Goal: Information Seeking & Learning: Learn about a topic

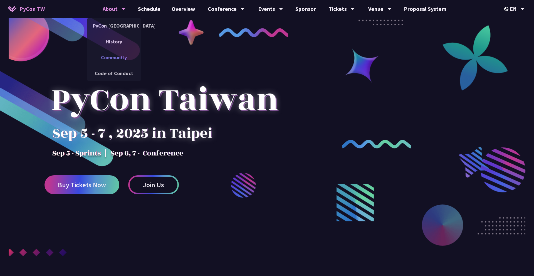
click at [119, 59] on link "Community" at bounding box center [113, 57] width 53 height 13
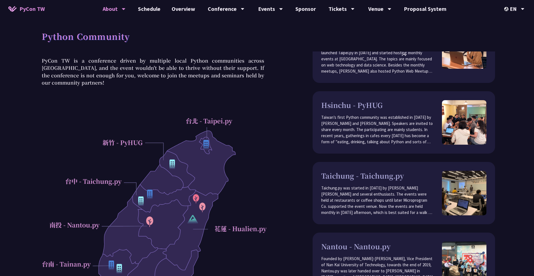
scroll to position [48, 0]
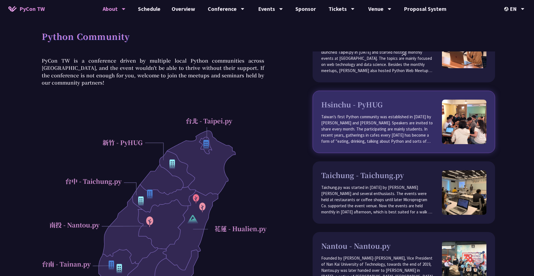
click at [402, 114] on p "Taiwan’s first Python community was established in [DATE] by [PERSON_NAME] and …" at bounding box center [381, 129] width 121 height 31
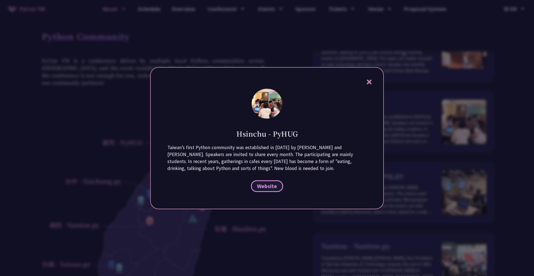
click at [274, 186] on span "Website" at bounding box center [267, 185] width 20 height 7
click at [397, 103] on div at bounding box center [267, 138] width 534 height 276
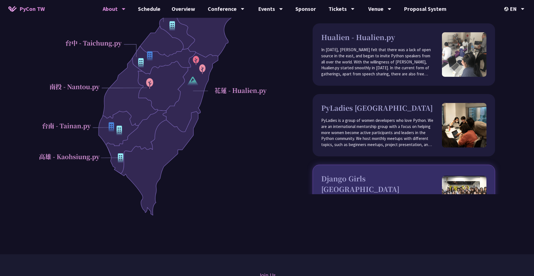
scroll to position [357, 0]
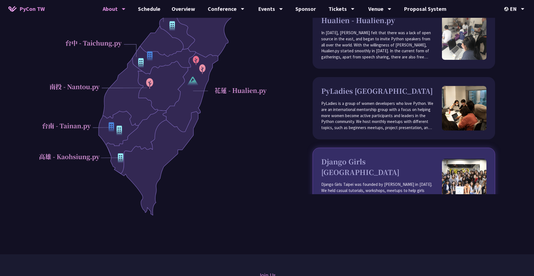
click at [382, 156] on h3 "Django Girls [GEOGRAPHIC_DATA]" at bounding box center [381, 166] width 121 height 21
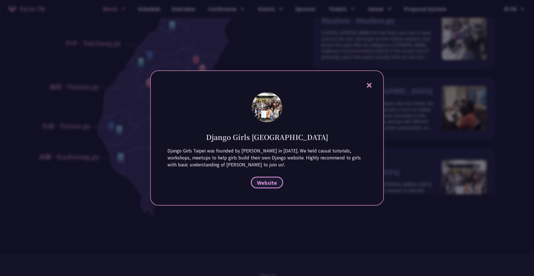
click at [273, 178] on link "Website" at bounding box center [267, 182] width 32 height 12
click at [370, 86] on icon at bounding box center [368, 85] width 5 height 5
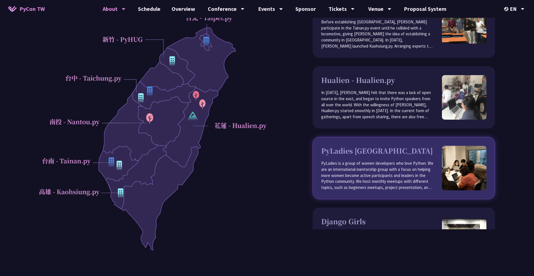
scroll to position [332, 0]
click at [386, 161] on p "PyLadies is a group of women developers who love Python. We are an internationa…" at bounding box center [381, 176] width 121 height 31
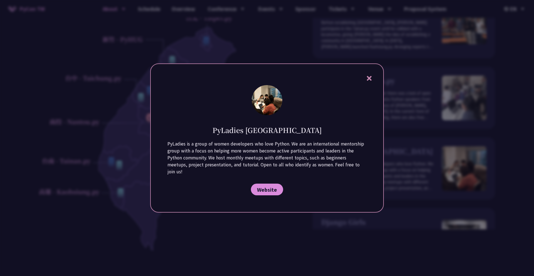
click at [369, 79] on icon at bounding box center [368, 78] width 7 height 7
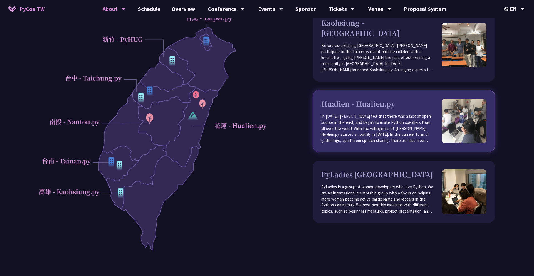
scroll to position [298, 0]
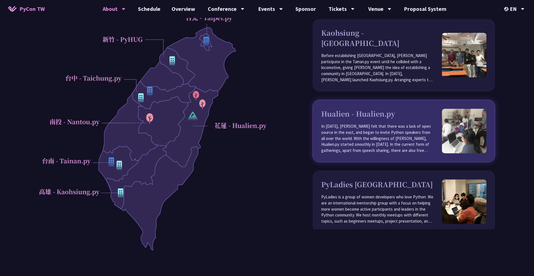
click at [368, 123] on p "In [DATE], [PERSON_NAME] felt that there was a lack of open source in the east,…" at bounding box center [381, 138] width 121 height 31
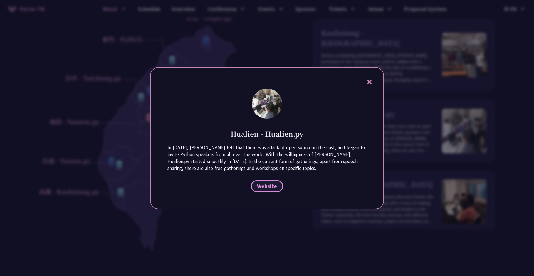
click at [267, 187] on span "Website" at bounding box center [267, 185] width 20 height 7
click at [276, 183] on span "Website" at bounding box center [267, 185] width 20 height 7
click at [371, 82] on icon at bounding box center [368, 81] width 7 height 7
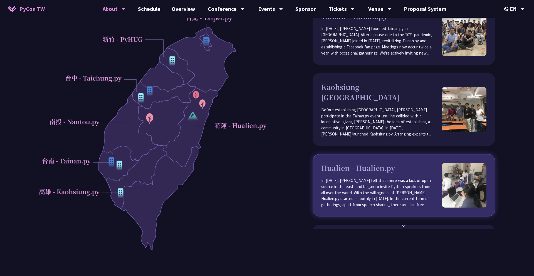
scroll to position [243, 0]
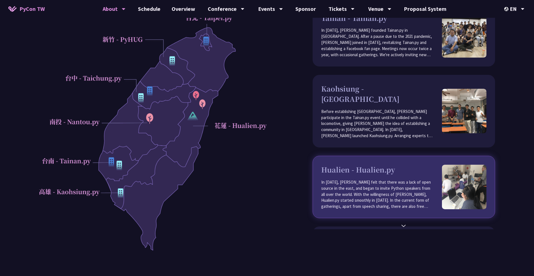
click at [368, 108] on p "Before establishing [GEOGRAPHIC_DATA], [PERSON_NAME] participate in the Tainan.…" at bounding box center [381, 123] width 121 height 31
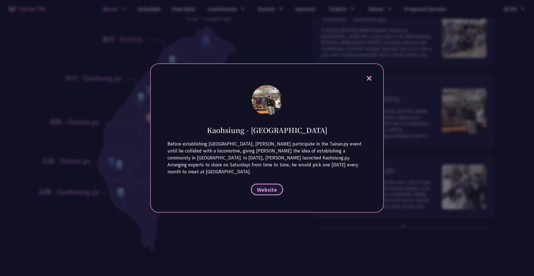
click at [272, 189] on span "Website" at bounding box center [267, 189] width 20 height 7
click at [367, 81] on icon at bounding box center [368, 78] width 5 height 5
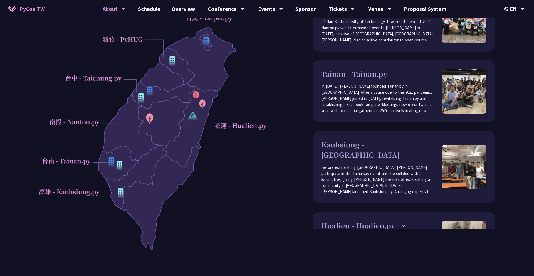
scroll to position [184, 0]
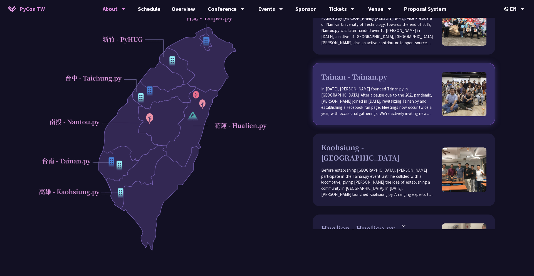
click at [370, 102] on p "In [DATE], [PERSON_NAME] founded Tainan.py in [GEOGRAPHIC_DATA]. After a pause …" at bounding box center [381, 101] width 121 height 31
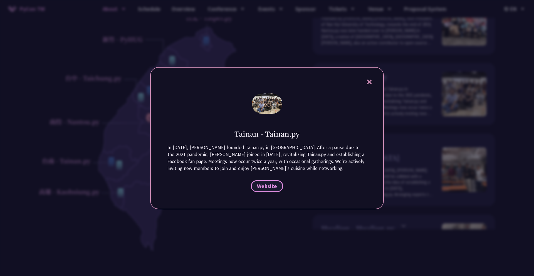
click at [274, 189] on link "Website" at bounding box center [267, 186] width 32 height 12
click at [372, 81] on icon at bounding box center [368, 81] width 7 height 7
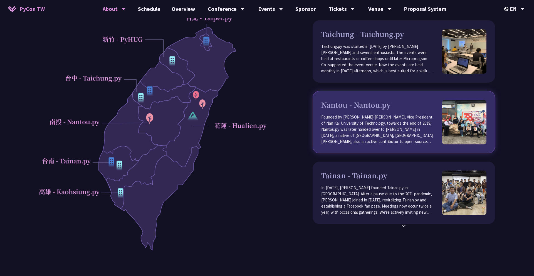
scroll to position [82, 0]
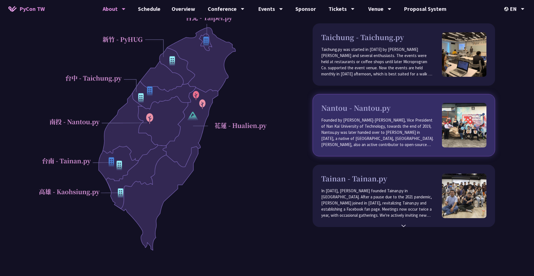
click at [369, 136] on p "Founded by [PERSON_NAME]-[PERSON_NAME], Vice President of Nan Kai University of…" at bounding box center [381, 132] width 121 height 31
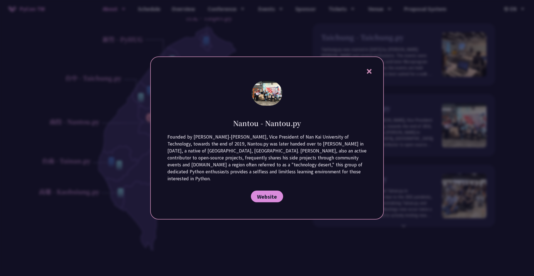
click at [267, 199] on div "Nantou - Nantou.py Founded by [PERSON_NAME]-[PERSON_NAME], Vice President of Na…" at bounding box center [266, 137] width 233 height 163
click at [269, 194] on span "Website" at bounding box center [267, 196] width 20 height 7
click at [370, 74] on icon at bounding box center [368, 71] width 5 height 5
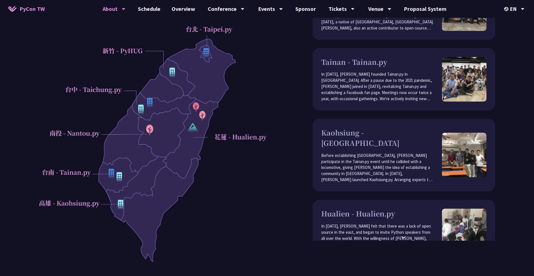
scroll to position [48, 0]
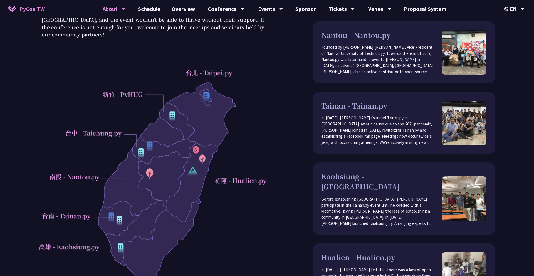
drag, startPoint x: 211, startPoint y: 150, endPoint x: 268, endPoint y: 189, distance: 68.8
click at [268, 190] on div "PyCon TW is a conference driven by multiple local Python communities across [GE…" at bounding box center [267, 162] width 456 height 307
drag, startPoint x: 178, startPoint y: 192, endPoint x: 256, endPoint y: 194, distance: 78.4
click at [256, 195] on div at bounding box center [153, 185] width 228 height 239
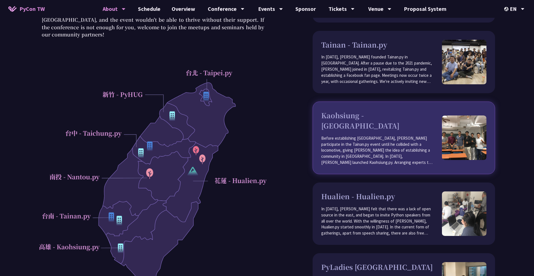
scroll to position [293, 0]
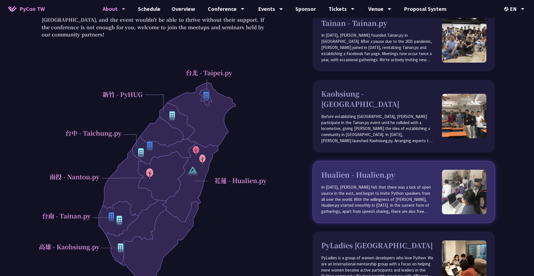
click at [387, 186] on p "In [DATE], [PERSON_NAME] felt that there was a lack of open source in the east,…" at bounding box center [381, 199] width 121 height 31
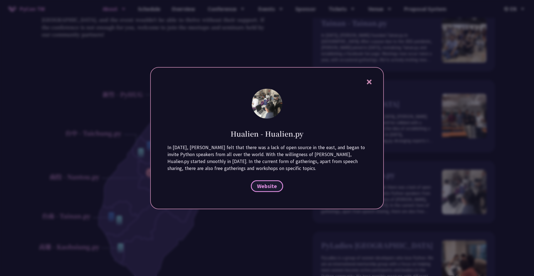
click at [265, 186] on span "Website" at bounding box center [267, 185] width 20 height 7
click at [365, 81] on icon at bounding box center [368, 81] width 7 height 7
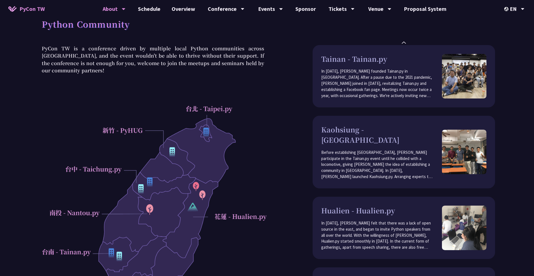
scroll to position [0, 0]
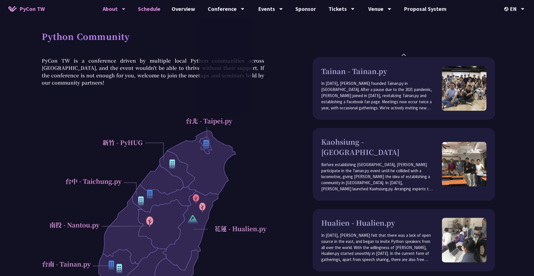
click at [161, 13] on link "Schedule" at bounding box center [149, 9] width 34 height 18
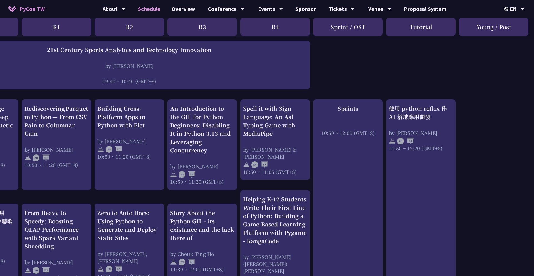
scroll to position [0, 57]
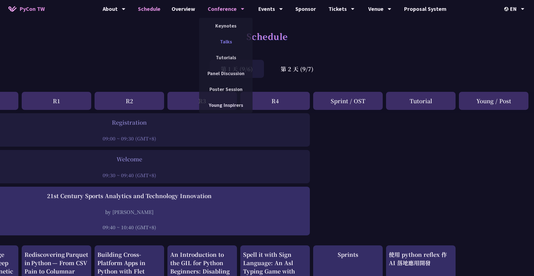
click at [227, 40] on link "Talks" at bounding box center [225, 41] width 53 height 13
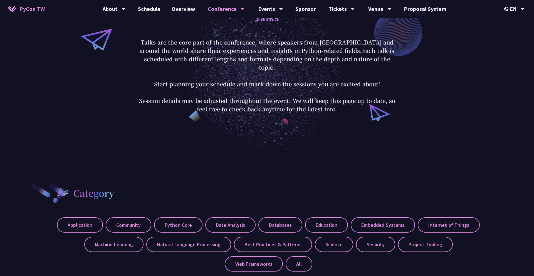
scroll to position [202, 0]
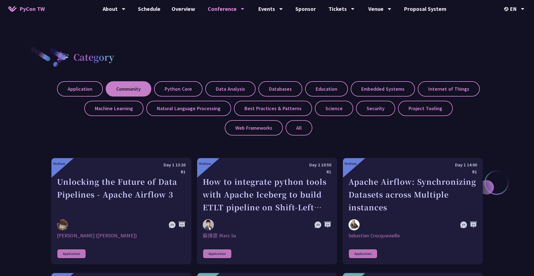
click at [119, 84] on label "Community" at bounding box center [129, 88] width 46 height 15
click at [0, 0] on input "Community" at bounding box center [0, 0] width 0 height 0
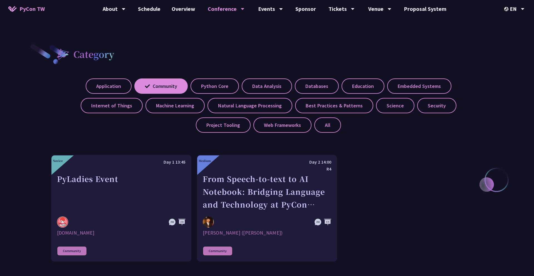
scroll to position [205, 0]
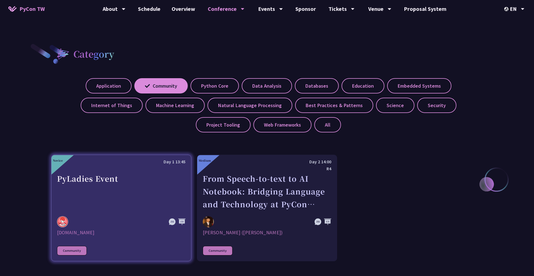
click at [118, 182] on div "PyLadies Event" at bounding box center [121, 191] width 128 height 38
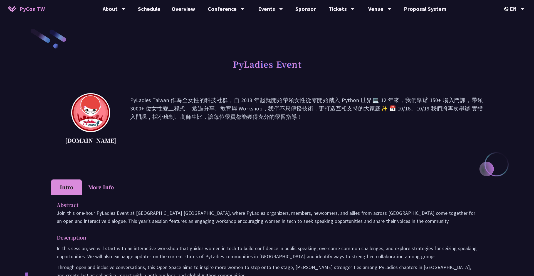
click at [95, 184] on li "More Info" at bounding box center [101, 186] width 38 height 15
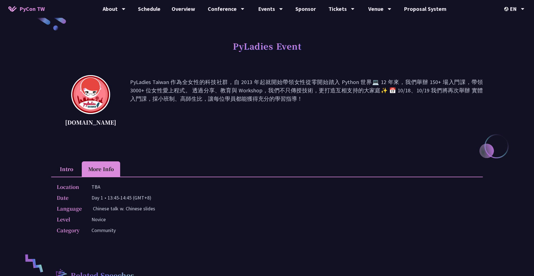
scroll to position [19, 0]
click at [67, 169] on li "Intro" at bounding box center [66, 168] width 31 height 15
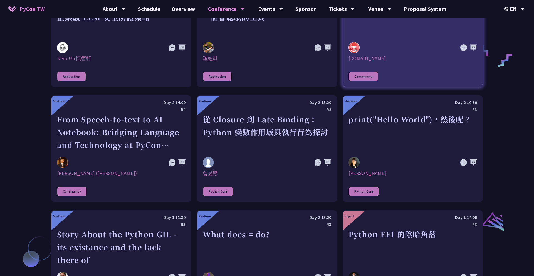
scroll to position [418, 0]
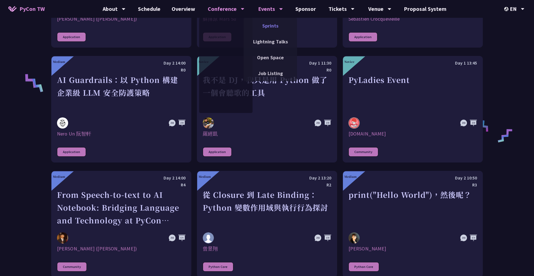
click at [271, 29] on link "Sprints" at bounding box center [269, 25] width 53 height 13
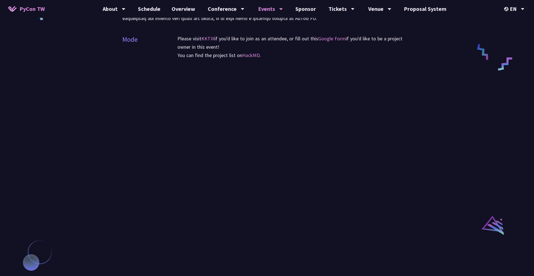
scroll to position [293, 0]
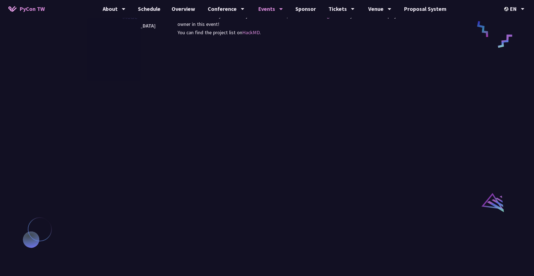
click at [82, 23] on div "Sprints Mode Please visit KKTIX if you'd like to join as an attendee, or fill o…" at bounding box center [267, 6] width 534 height 599
click at [440, 50] on div "Sprints Mode Please visit KKTIX if you'd like to join as an attendee, or fill o…" at bounding box center [267, 6] width 534 height 599
click at [467, 96] on div "Sprints Mode Please visit KKTIX if you'd like to join as an attendee, or fill o…" at bounding box center [267, 6] width 534 height 599
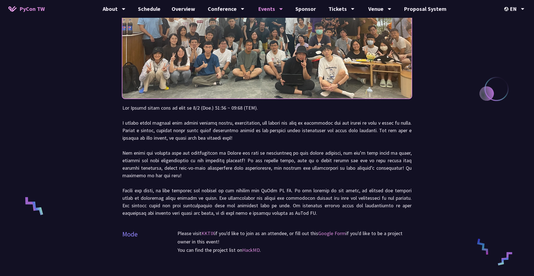
scroll to position [0, 0]
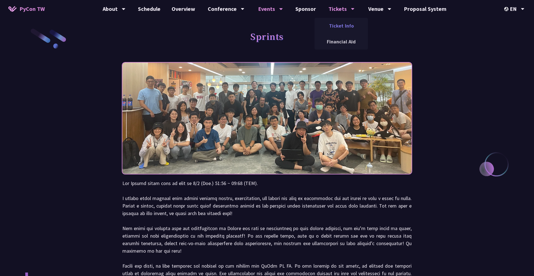
click at [336, 28] on link "Ticket Info" at bounding box center [340, 25] width 53 height 13
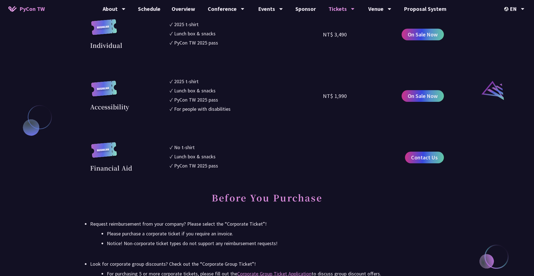
scroll to position [570, 0]
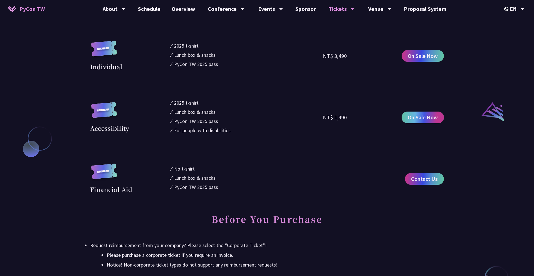
click at [415, 119] on span "On Sale Now" at bounding box center [422, 117] width 30 height 8
